Goal: Task Accomplishment & Management: Use online tool/utility

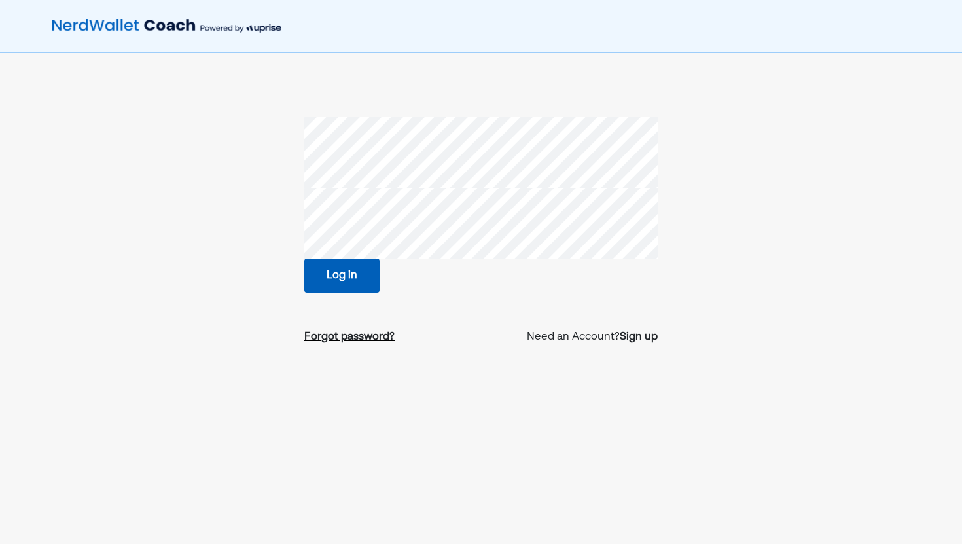
click at [330, 344] on div "Forgot password?" at bounding box center [349, 337] width 90 height 16
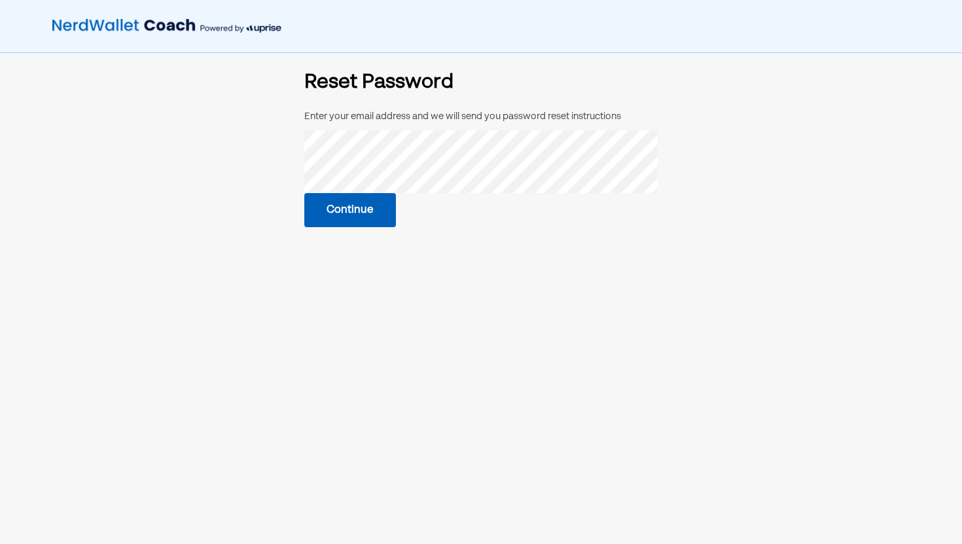
click at [355, 218] on button "Continue" at bounding box center [350, 210] width 92 height 34
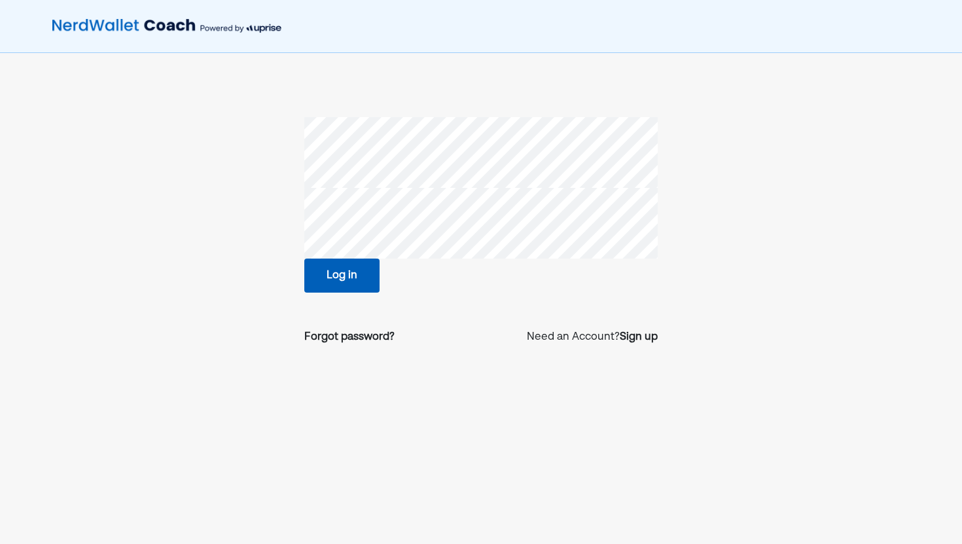
click at [662, 65] on div "Log in Forgot password? Need an Account? Sign up" at bounding box center [481, 302] width 962 height 604
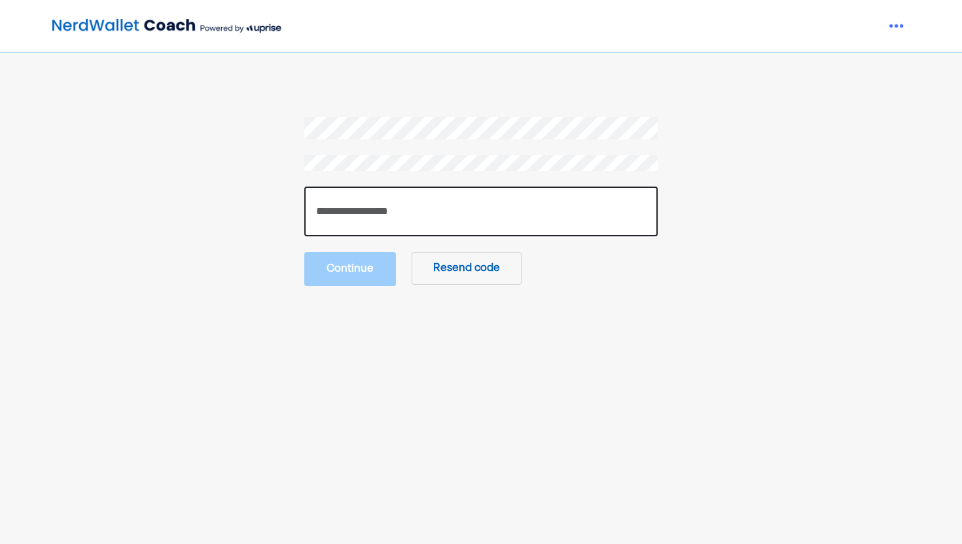
click at [387, 217] on input "number" at bounding box center [480, 211] width 353 height 50
paste input "******"
type input "******"
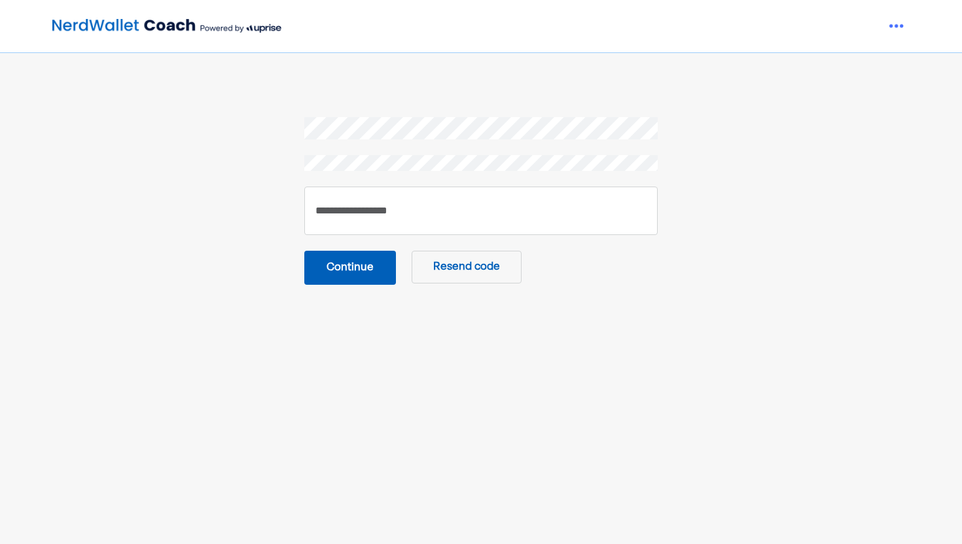
click at [343, 266] on button "Continue" at bounding box center [350, 268] width 92 height 34
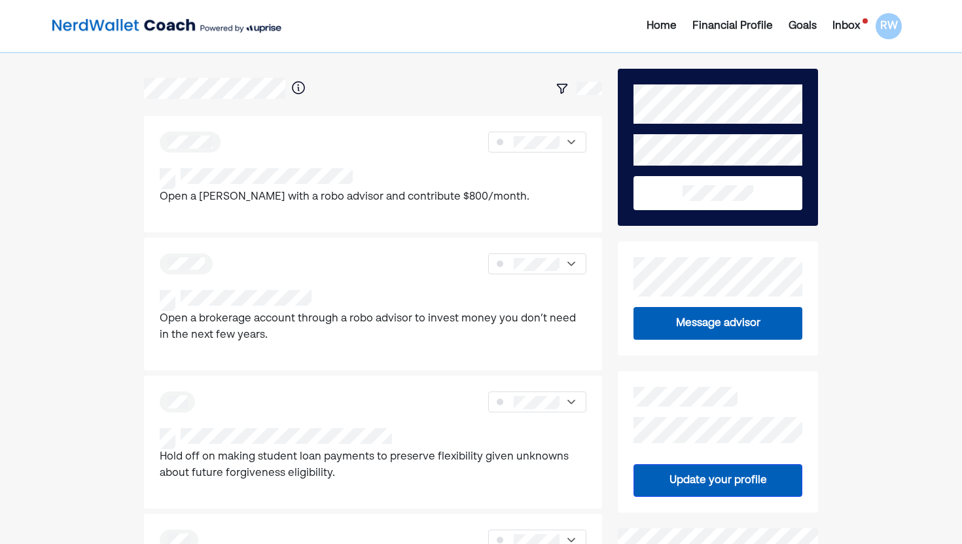
click at [842, 27] on div "Inbox" at bounding box center [845, 26] width 27 height 16
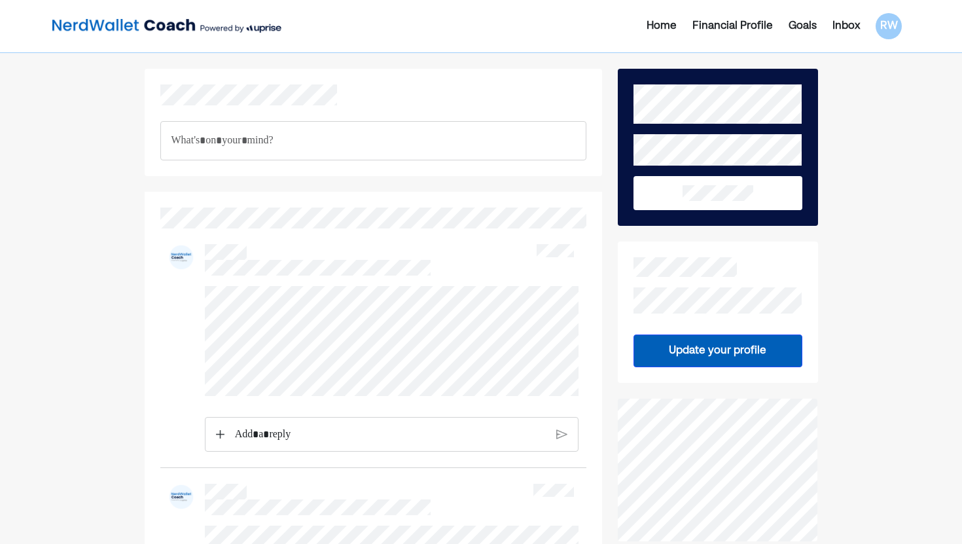
click at [736, 20] on div "Financial Profile" at bounding box center [732, 26] width 80 height 16
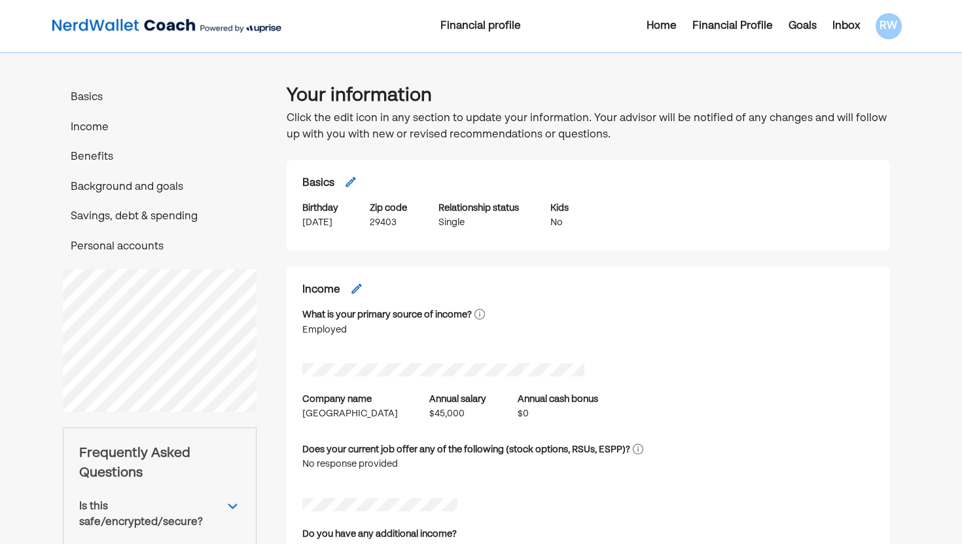
click at [807, 27] on div "Goals" at bounding box center [802, 26] width 28 height 16
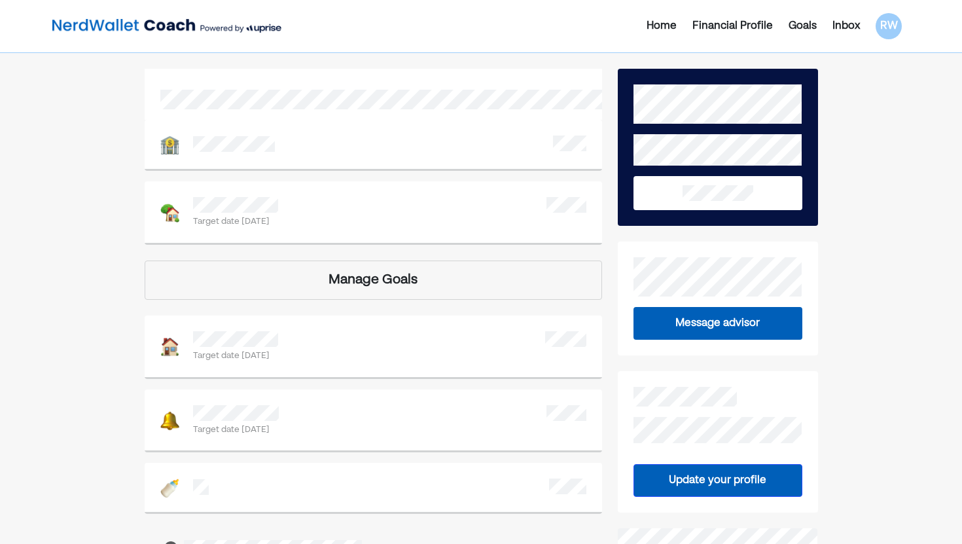
click at [843, 29] on div "Inbox" at bounding box center [845, 26] width 27 height 16
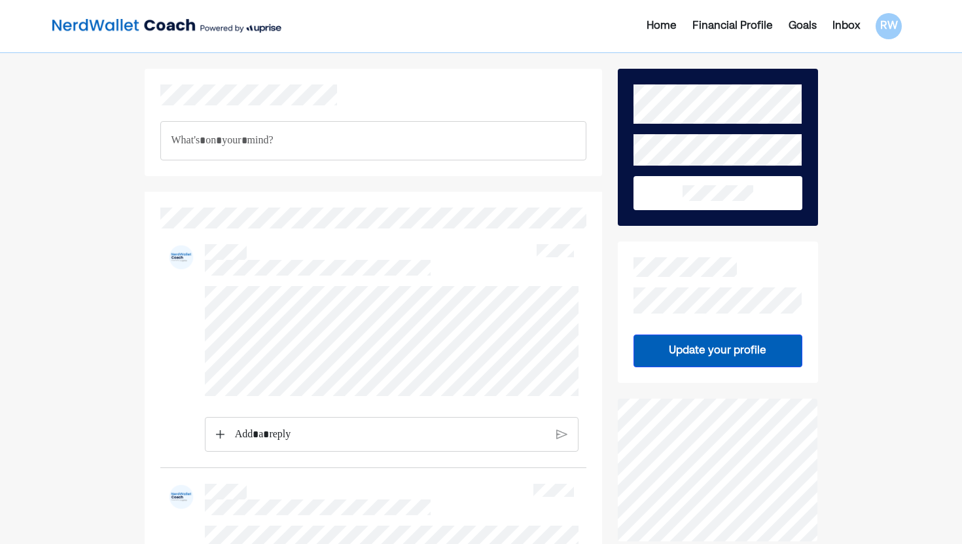
click at [663, 24] on div "Home" at bounding box center [661, 26] width 30 height 16
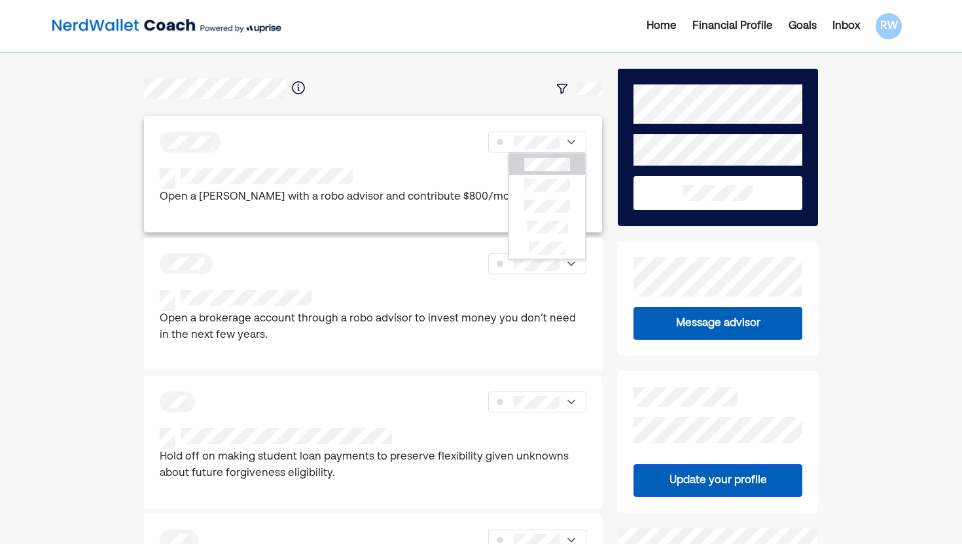
click at [254, 184] on div at bounding box center [345, 178] width 370 height 21
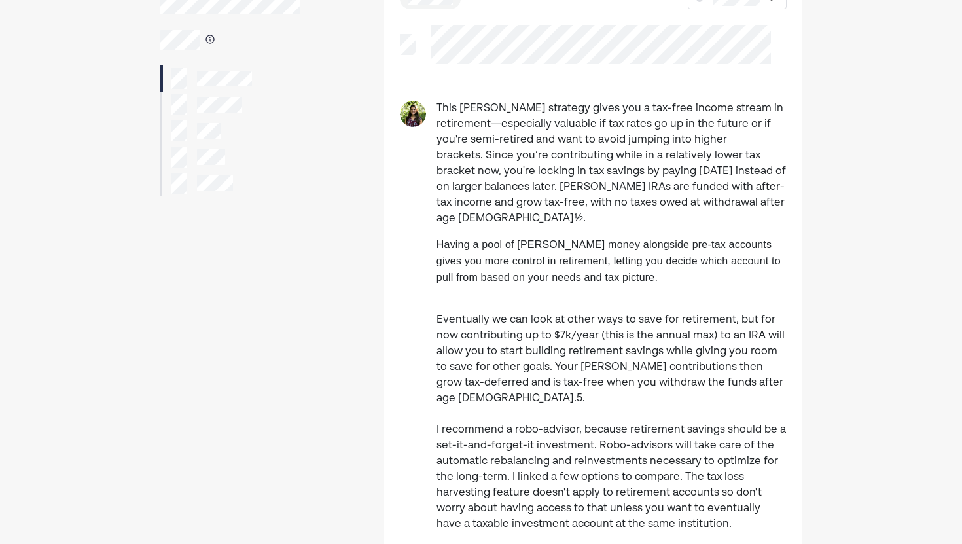
scroll to position [116, 0]
